Goal: Task Accomplishment & Management: Manage account settings

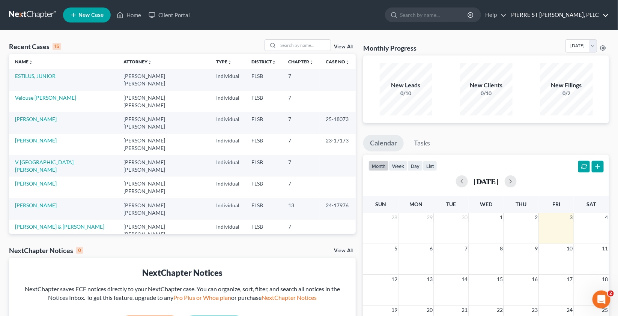
click at [580, 14] on link "PIERRE ST [PERSON_NAME], PLLC" at bounding box center [557, 15] width 101 height 14
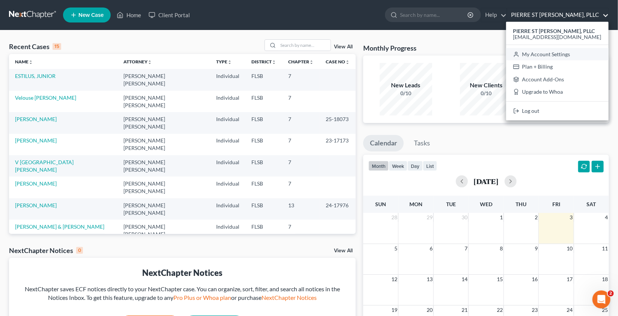
click at [560, 54] on link "My Account Settings" at bounding box center [557, 54] width 102 height 13
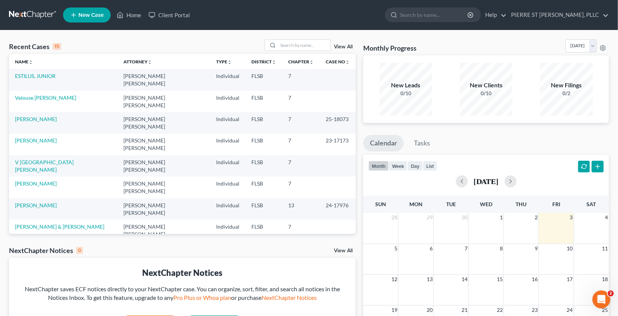
select select "17"
select select "24"
select select "9"
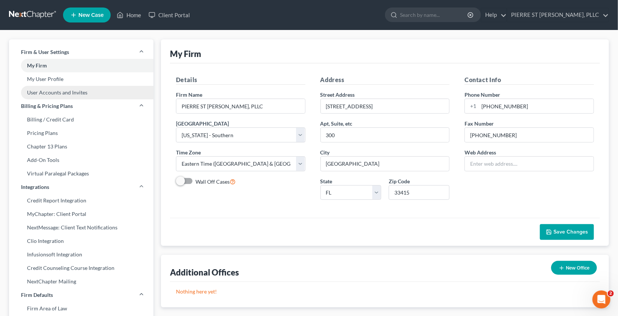
click at [107, 96] on link "User Accounts and Invites" at bounding box center [81, 93] width 144 height 14
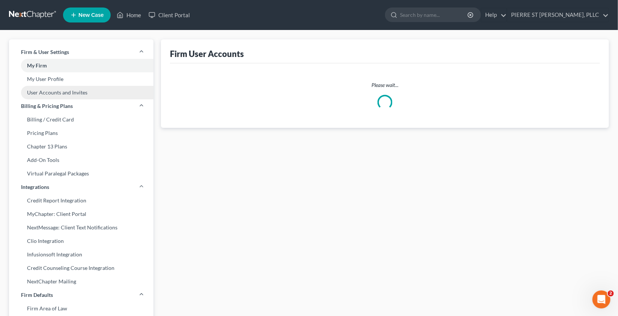
select select "0"
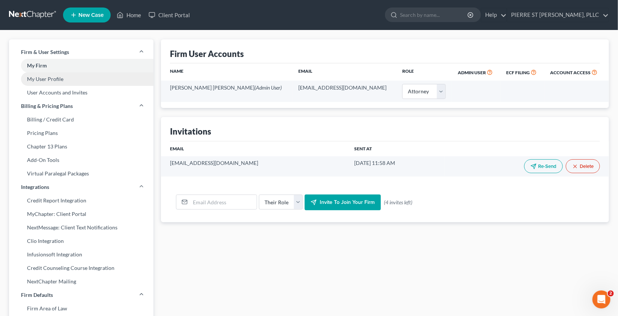
click at [87, 80] on link "My User Profile" at bounding box center [81, 79] width 144 height 14
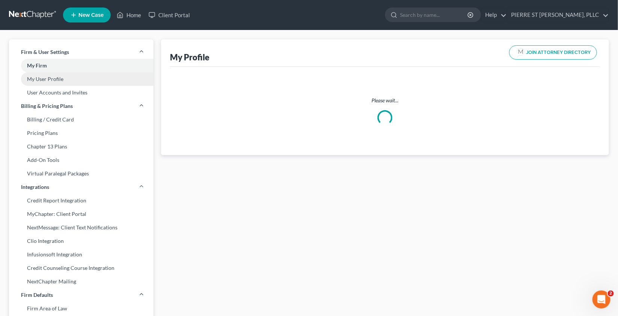
select select "9"
select select "17"
select select "attorney"
select select "1"
